Goal: Communication & Community: Connect with others

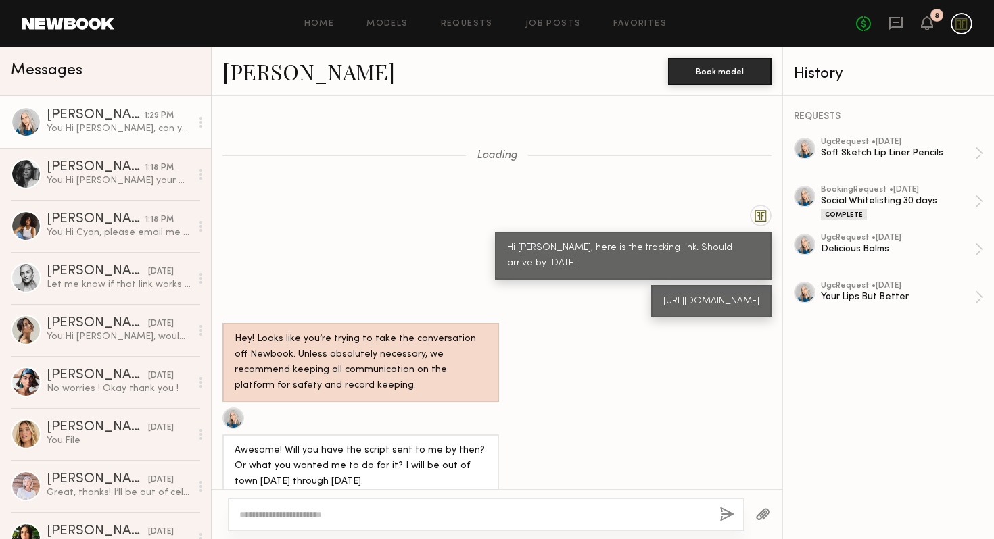
scroll to position [1155, 0]
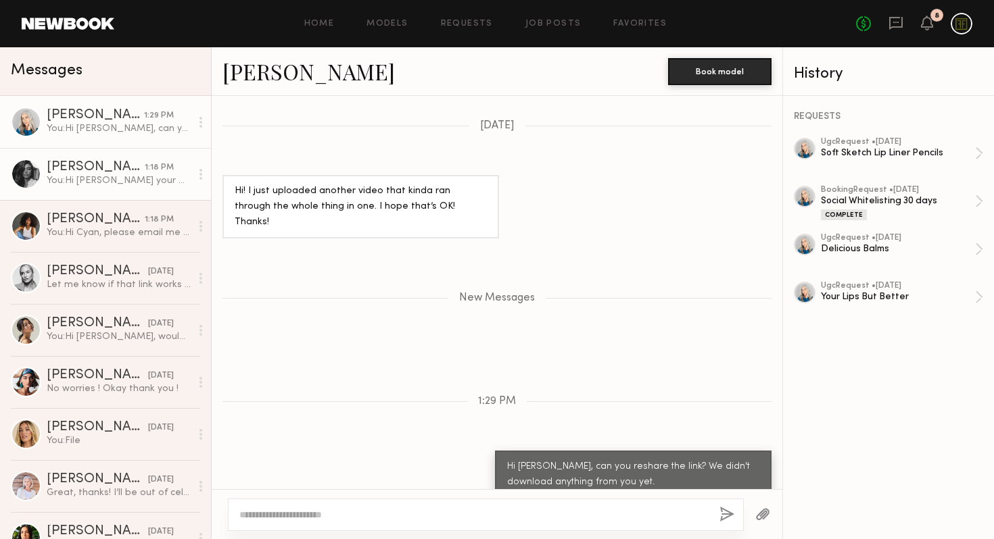
click at [101, 187] on link "[PERSON_NAME] 1:18 PM You: Hi [PERSON_NAME] your week is going well! Wanted to …" at bounding box center [105, 174] width 211 height 52
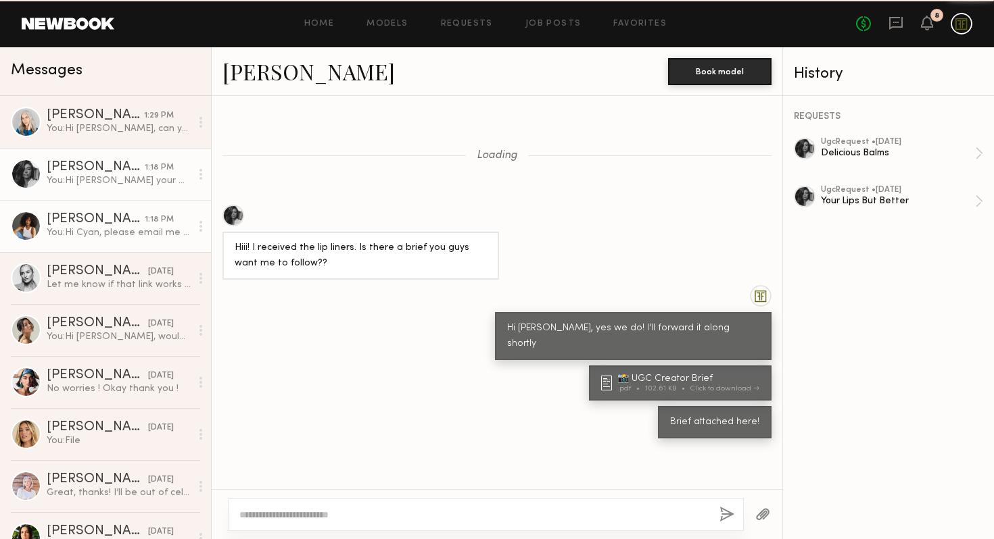
scroll to position [816, 0]
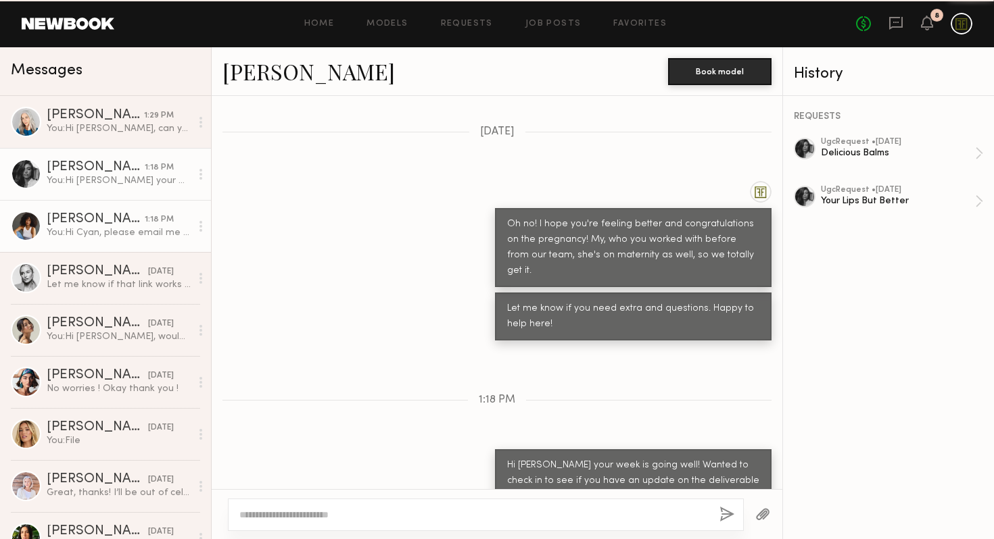
click at [91, 249] on link "[PERSON_NAME] 1:18 PM You: Hi [PERSON_NAME], please email me here: [EMAIL_ADDRE…" at bounding box center [105, 226] width 211 height 52
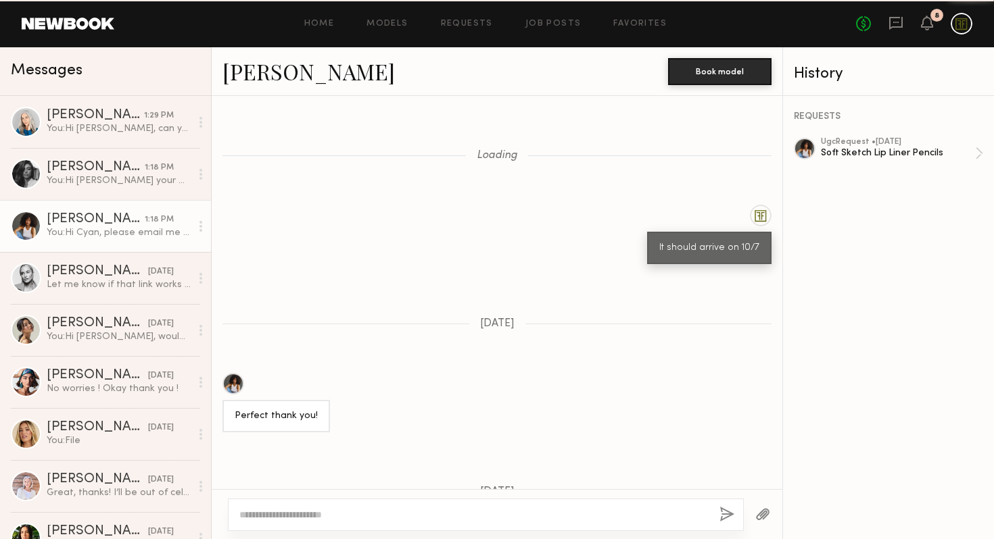
scroll to position [1209, 0]
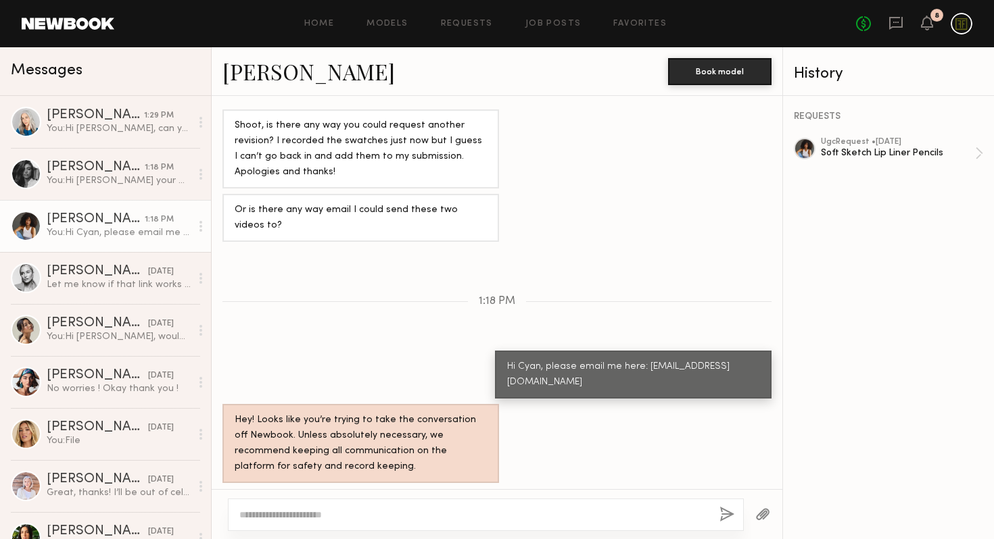
click at [393, 508] on textarea at bounding box center [473, 515] width 469 height 14
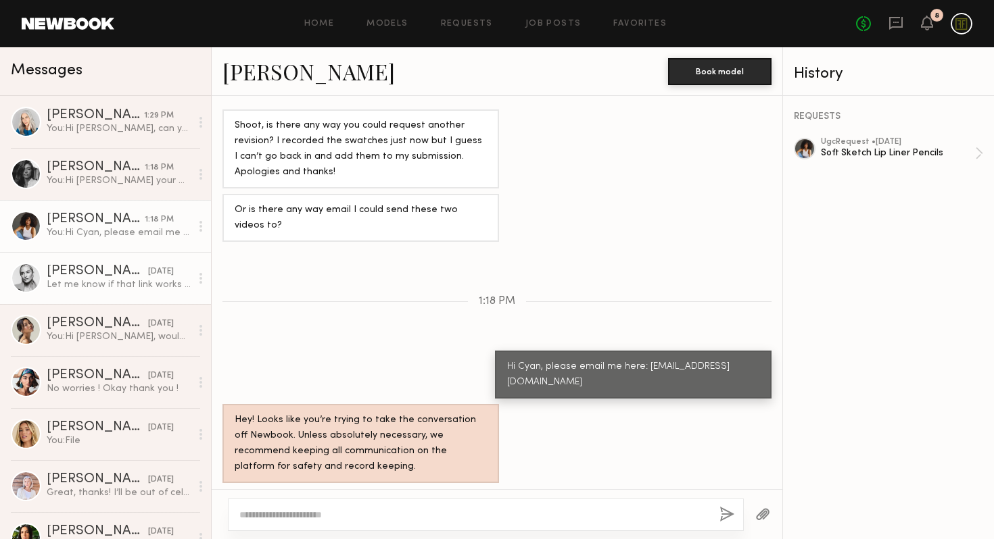
click at [125, 279] on div "Let me know if that link works ☺️" at bounding box center [119, 285] width 144 height 13
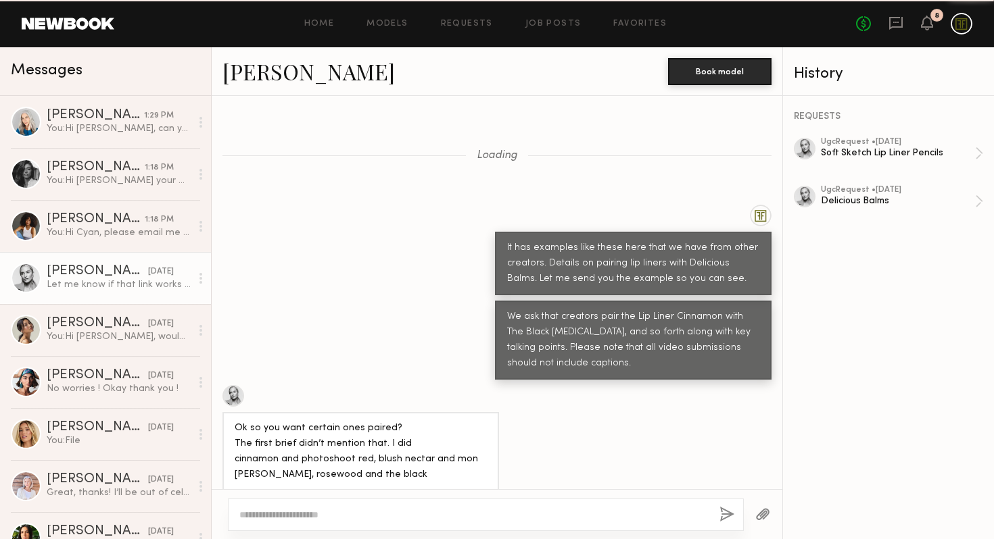
scroll to position [614, 0]
